Goal: Task Accomplishment & Management: Manage account settings

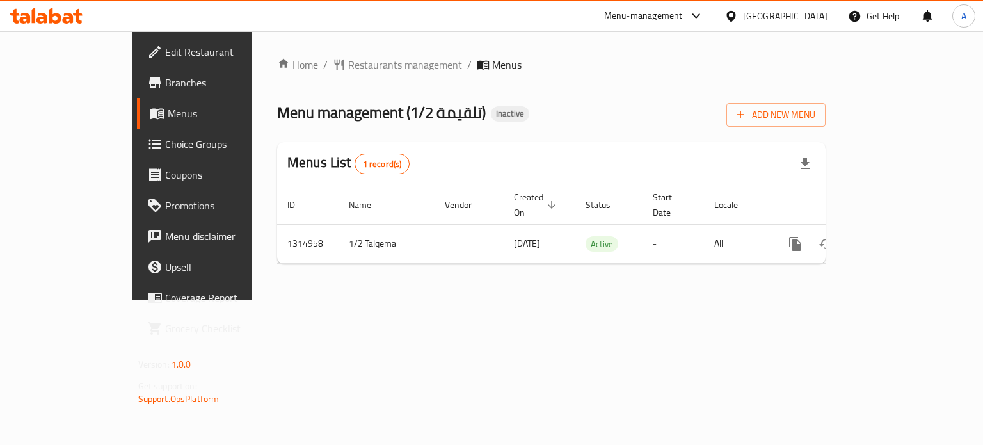
click at [804, 17] on div "[GEOGRAPHIC_DATA]" at bounding box center [785, 16] width 84 height 14
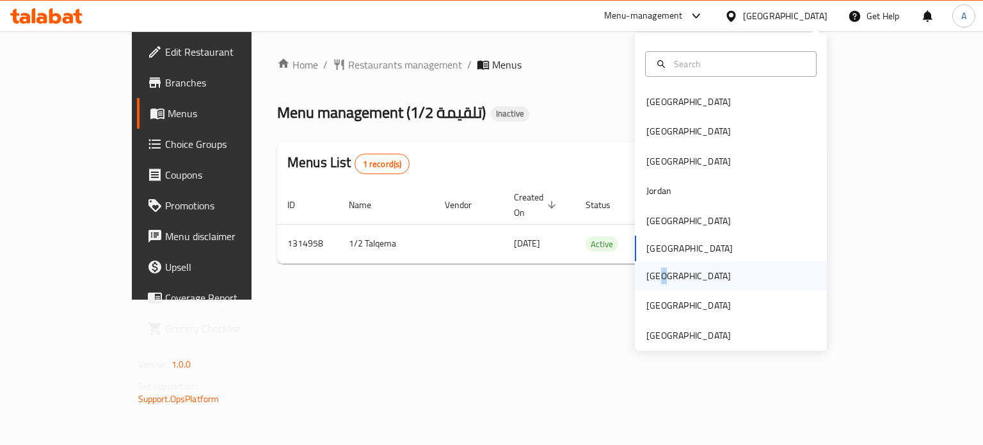
click at [653, 273] on div "[GEOGRAPHIC_DATA]" at bounding box center [689, 276] width 84 height 14
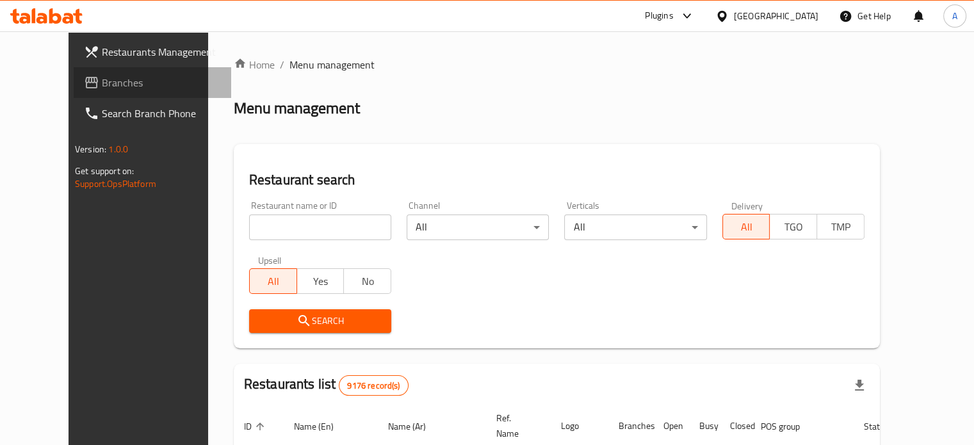
click at [102, 82] on span "Branches" at bounding box center [161, 82] width 119 height 15
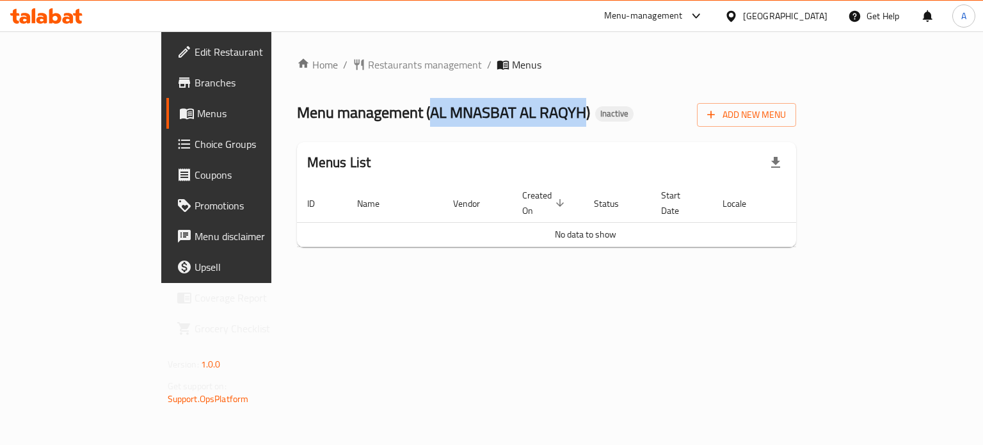
copy span "AL MNASBAT AL RAQYH"
drag, startPoint x: 481, startPoint y: 109, endPoint x: 325, endPoint y: 99, distance: 156.5
click at [325, 99] on span "Menu management ( AL MNASBAT AL RAQYH )" at bounding box center [443, 112] width 293 height 29
click at [786, 120] on span "Add New Menu" at bounding box center [746, 115] width 79 height 16
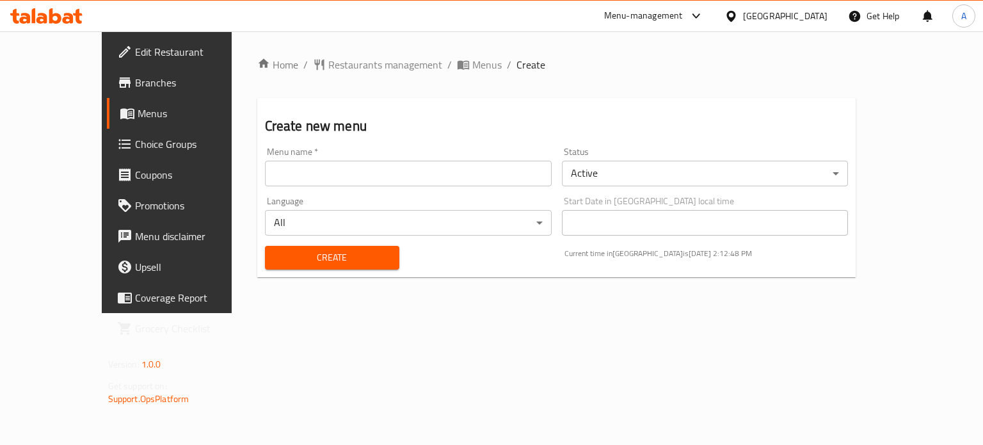
click at [265, 177] on input "text" at bounding box center [408, 174] width 287 height 26
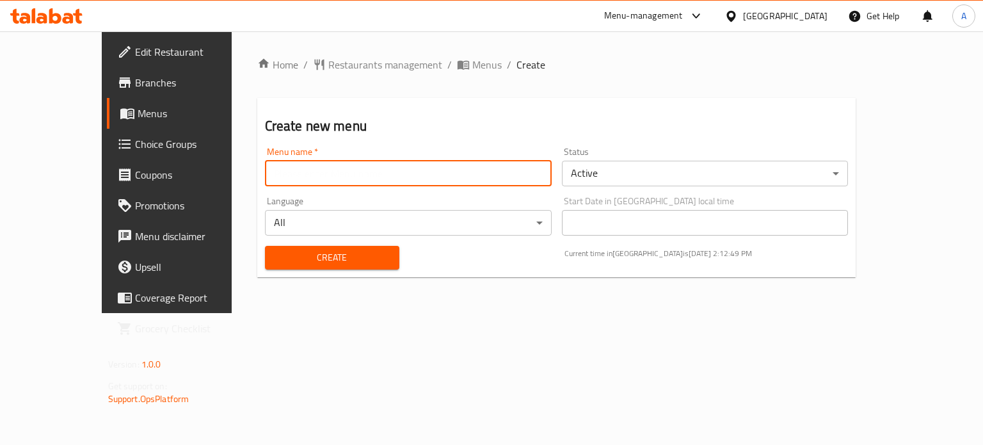
paste input "AL MNASBAT AL RAQYH"
click at [286, 176] on input "AL MNASBAT AL RAQYH" at bounding box center [408, 174] width 287 height 26
click at [341, 177] on input "Al Mnasbat Al Raqyh" at bounding box center [408, 174] width 287 height 26
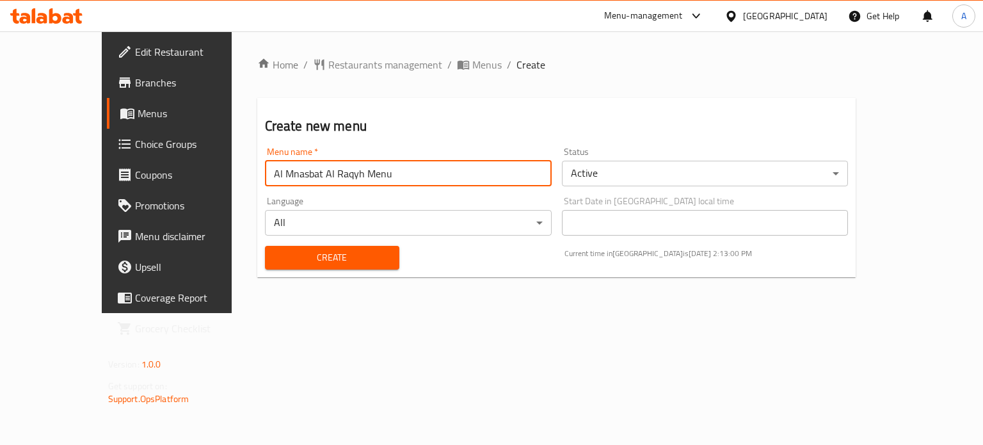
click at [294, 168] on input "Al Mnasbat Al Raqyh Menu" at bounding box center [408, 174] width 287 height 26
type input "Al Mnasbat Al Raqyh's Menu"
click at [316, 261] on span "Create" at bounding box center [332, 258] width 114 height 16
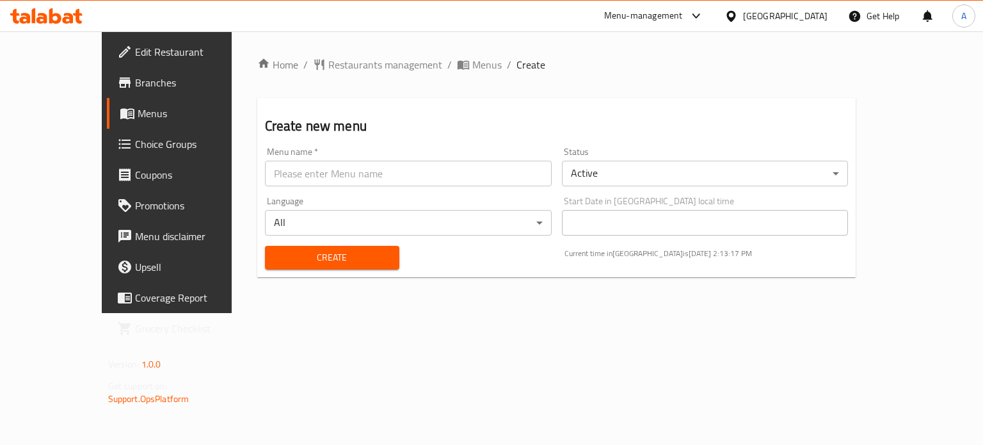
click at [138, 109] on span "Menus" at bounding box center [197, 113] width 118 height 15
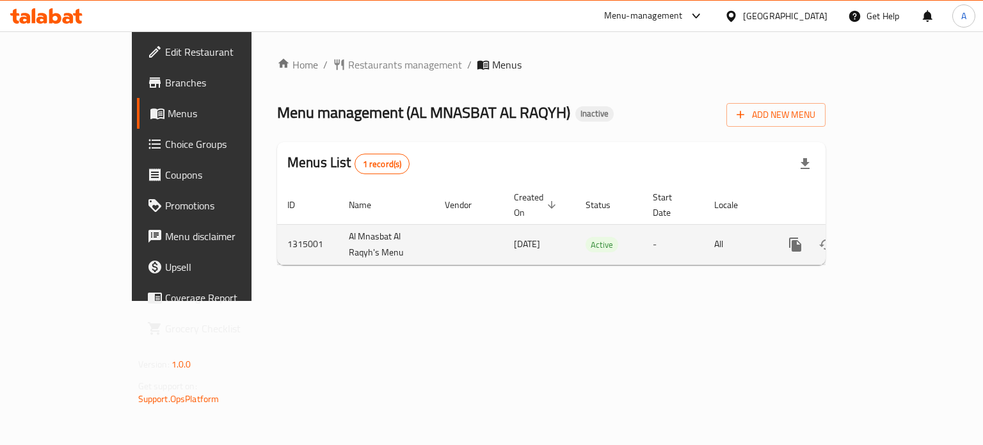
click at [894, 239] on icon "enhanced table" at bounding box center [888, 245] width 12 height 12
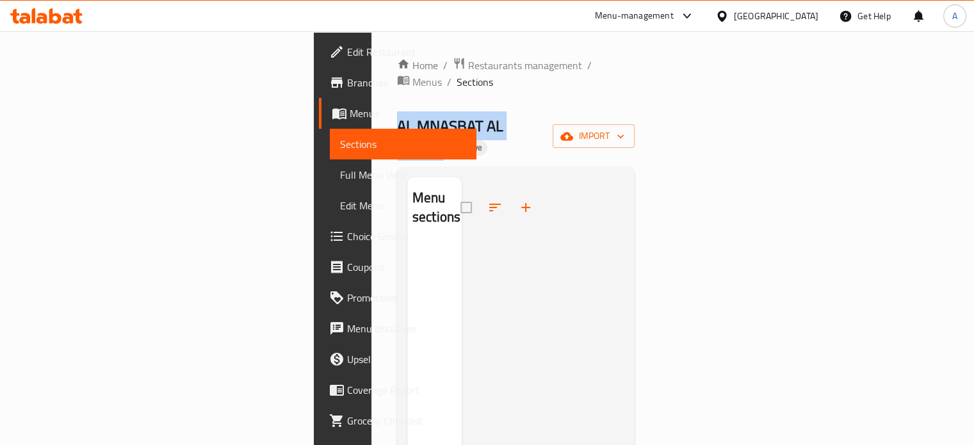
copy span "AL MNASBAT AL RAQYH"
drag, startPoint x: 346, startPoint y: 109, endPoint x: 187, endPoint y: 111, distance: 158.8
click at [371, 111] on div "Home / Restaurants management / Menus / Sections AL MNASBAT AL RAQYH Inactive i…" at bounding box center [515, 344] width 289 height 627
